Goal: Task Accomplishment & Management: Use online tool/utility

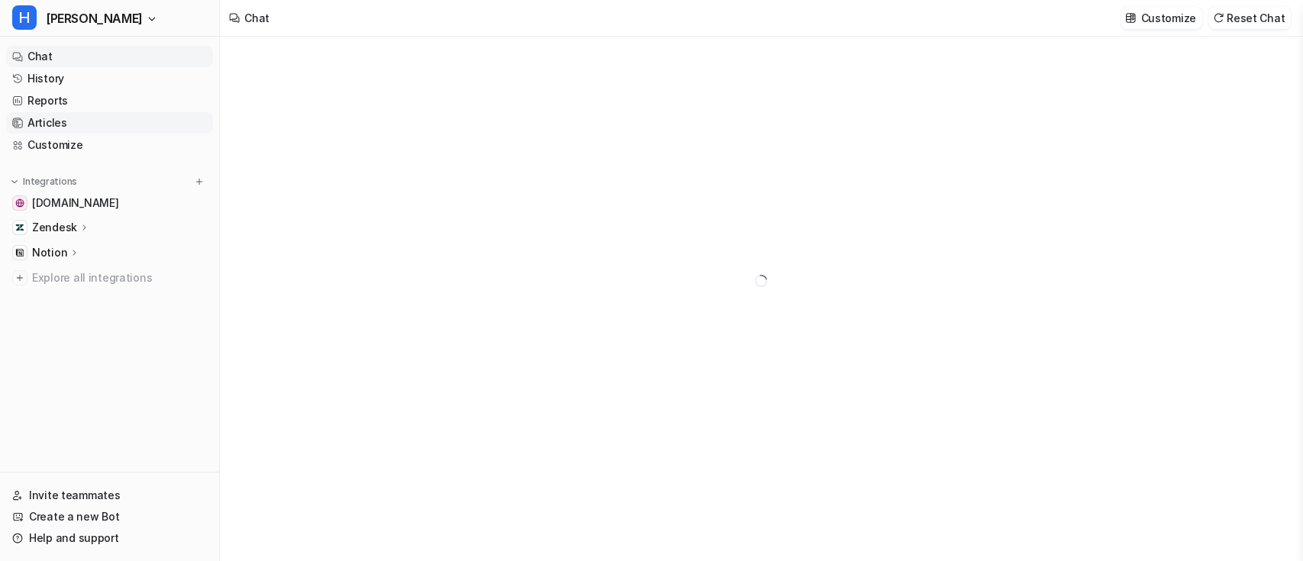
type textarea "**********"
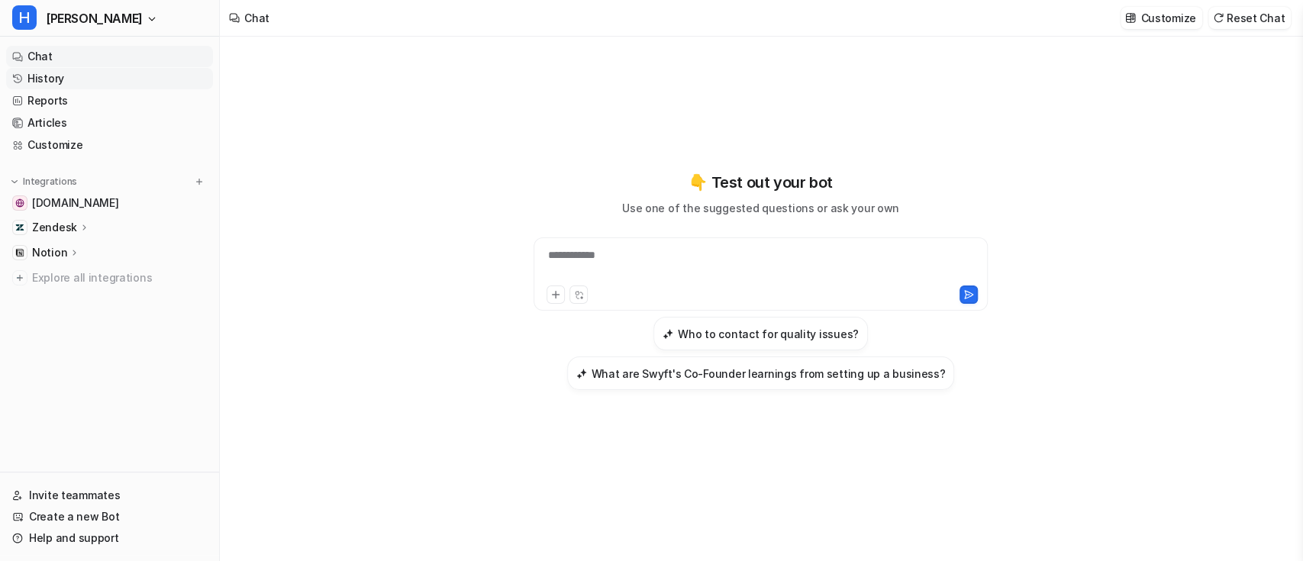
click at [131, 80] on link "History" at bounding box center [109, 78] width 207 height 21
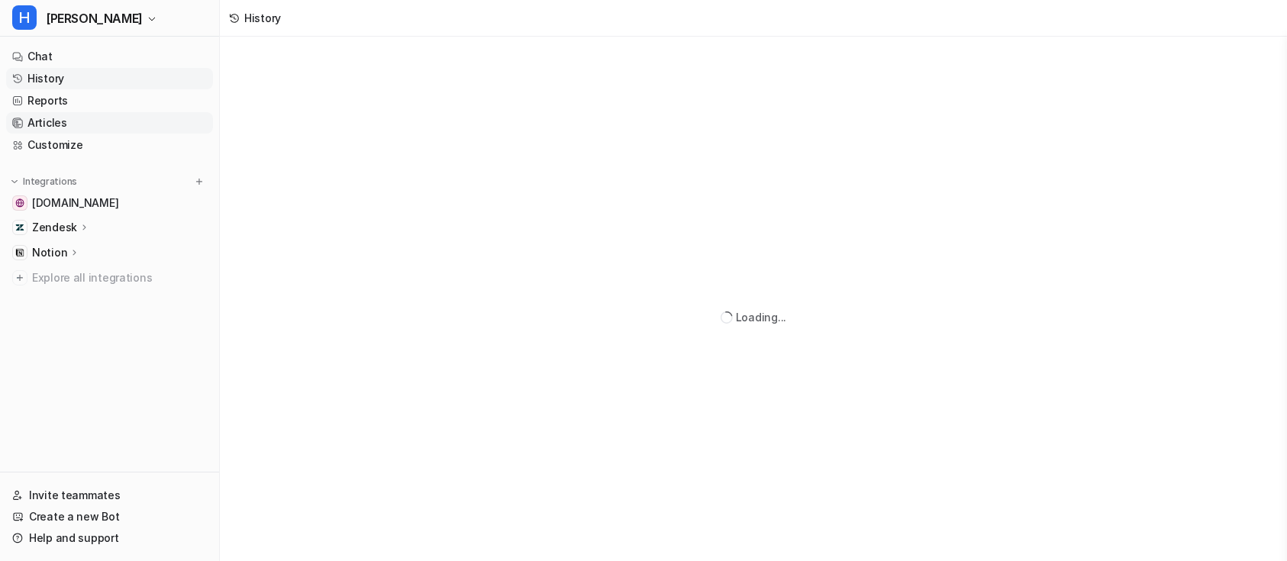
click at [73, 119] on link "Articles" at bounding box center [109, 122] width 207 height 21
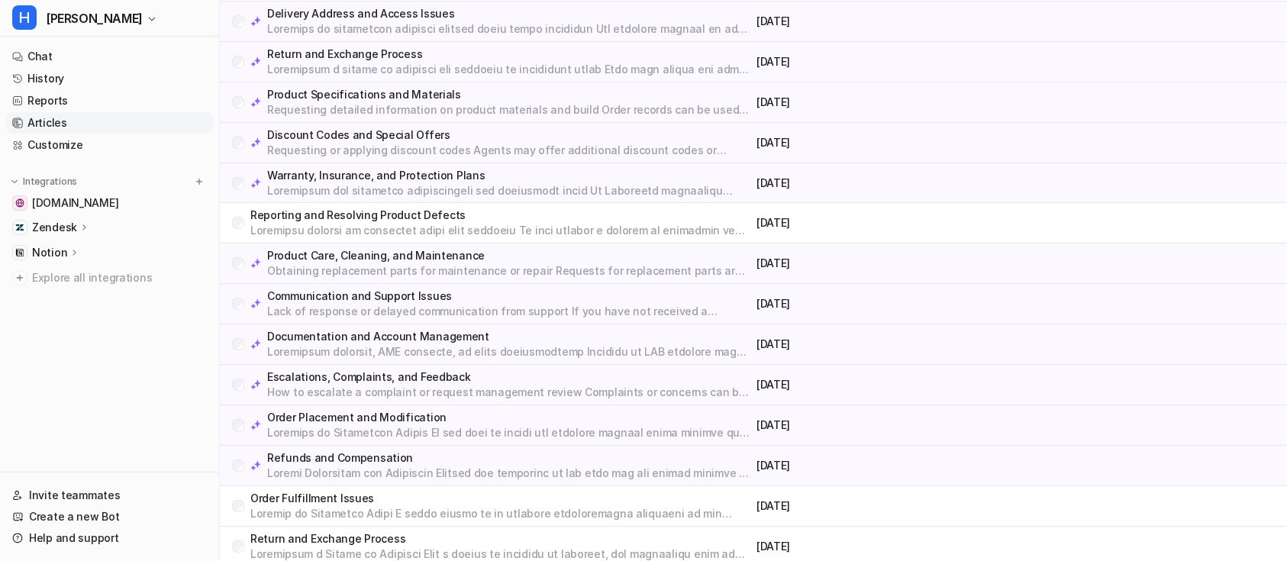
scroll to position [598, 0]
